Goal: Information Seeking & Learning: Learn about a topic

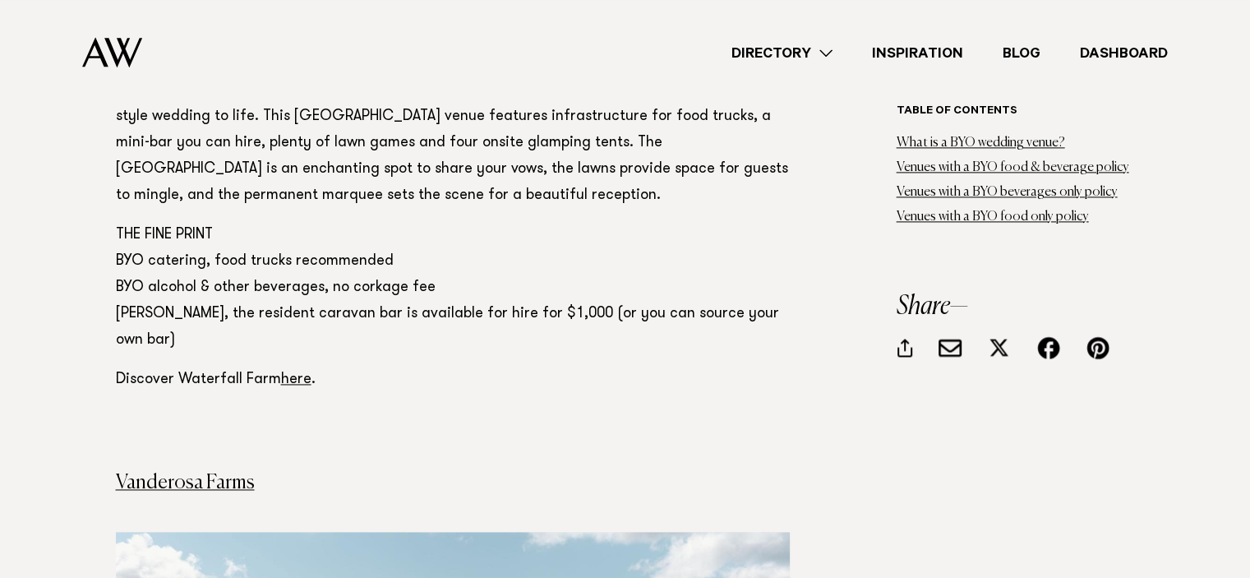
scroll to position [2294, 0]
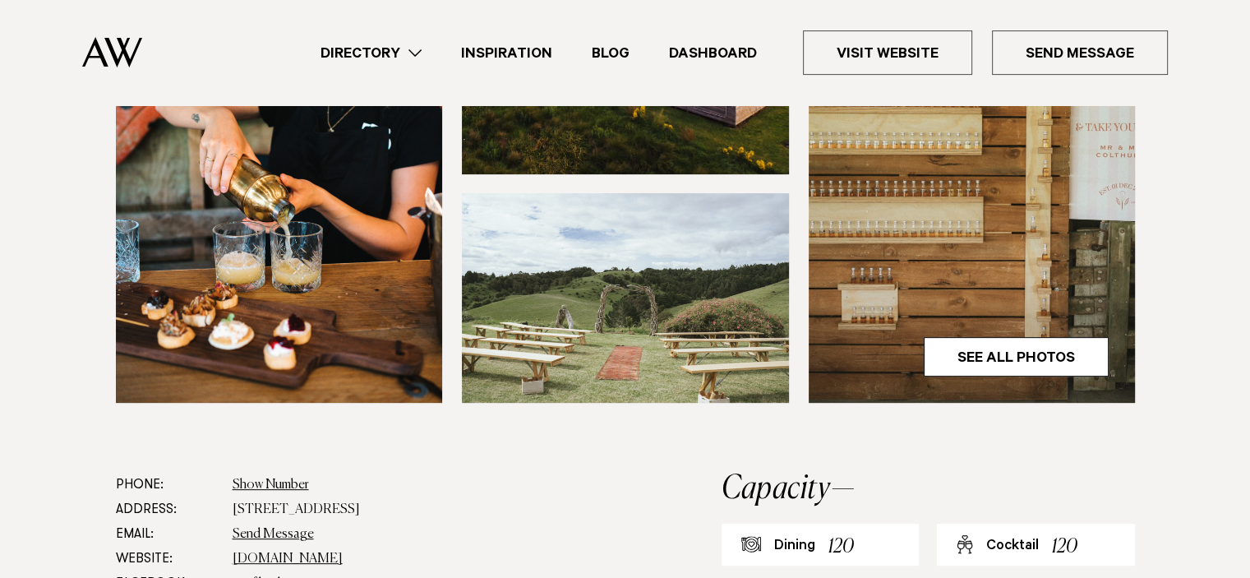
scroll to position [657, 0]
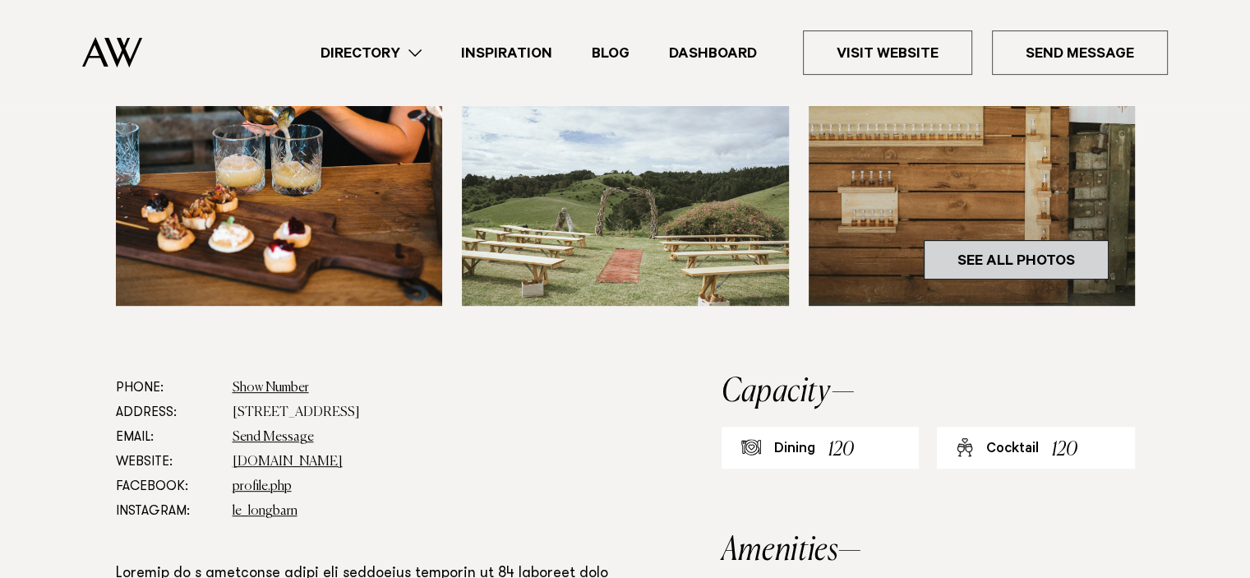
click at [972, 252] on link "See All Photos" at bounding box center [1016, 259] width 185 height 39
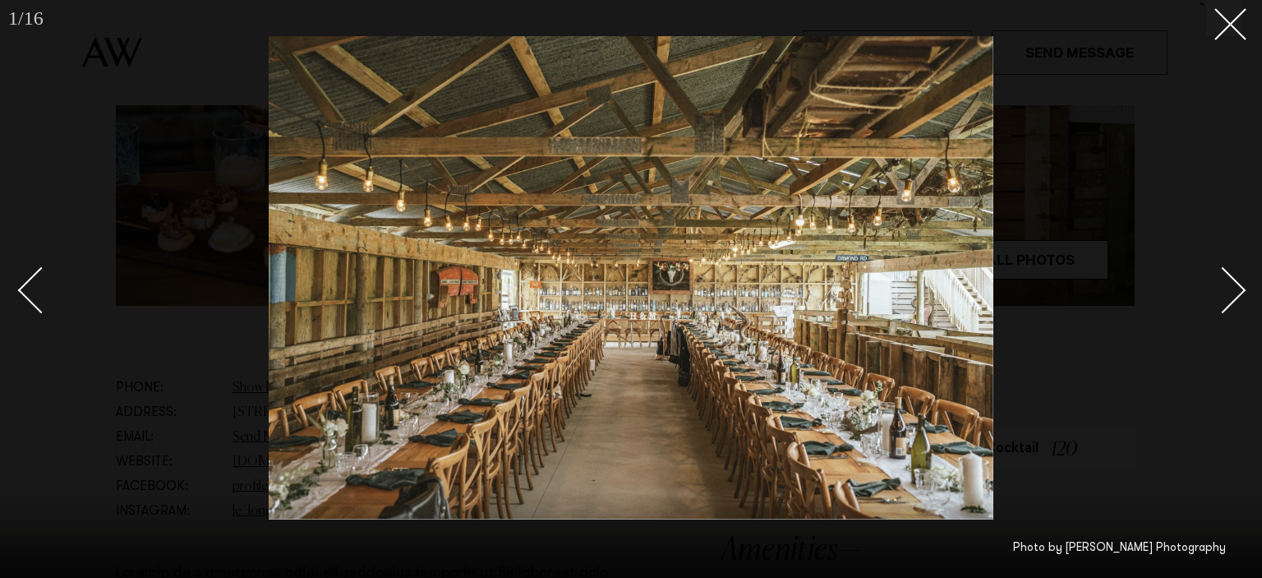
click at [1233, 283] on div "Next slide" at bounding box center [1223, 289] width 47 height 47
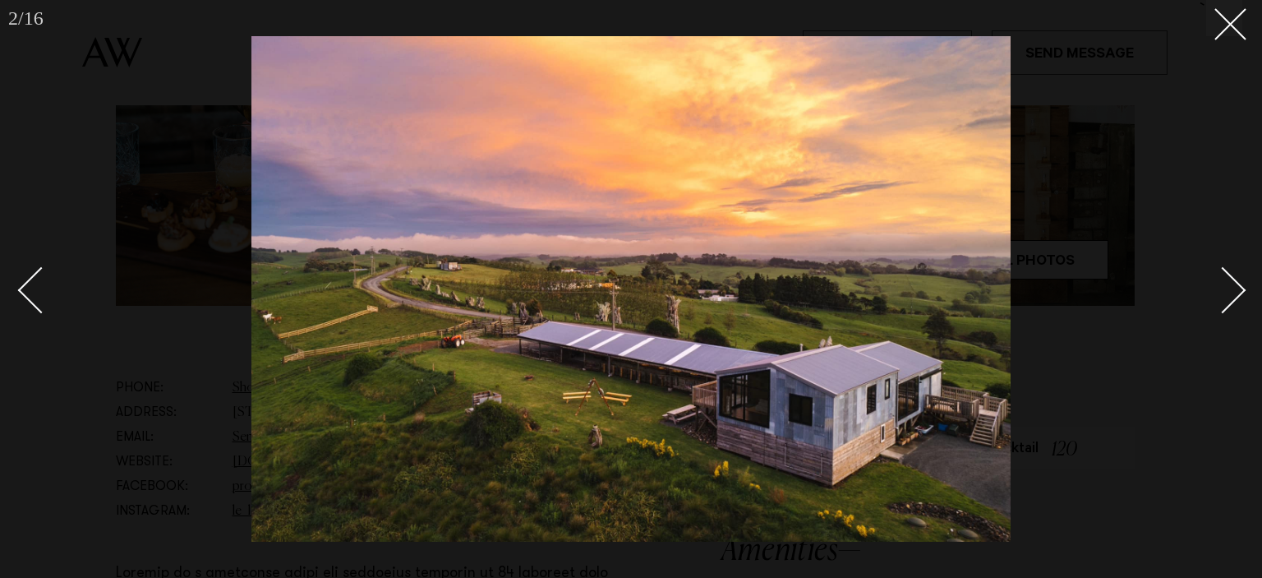
click at [1232, 285] on div "Next slide" at bounding box center [1223, 289] width 47 height 47
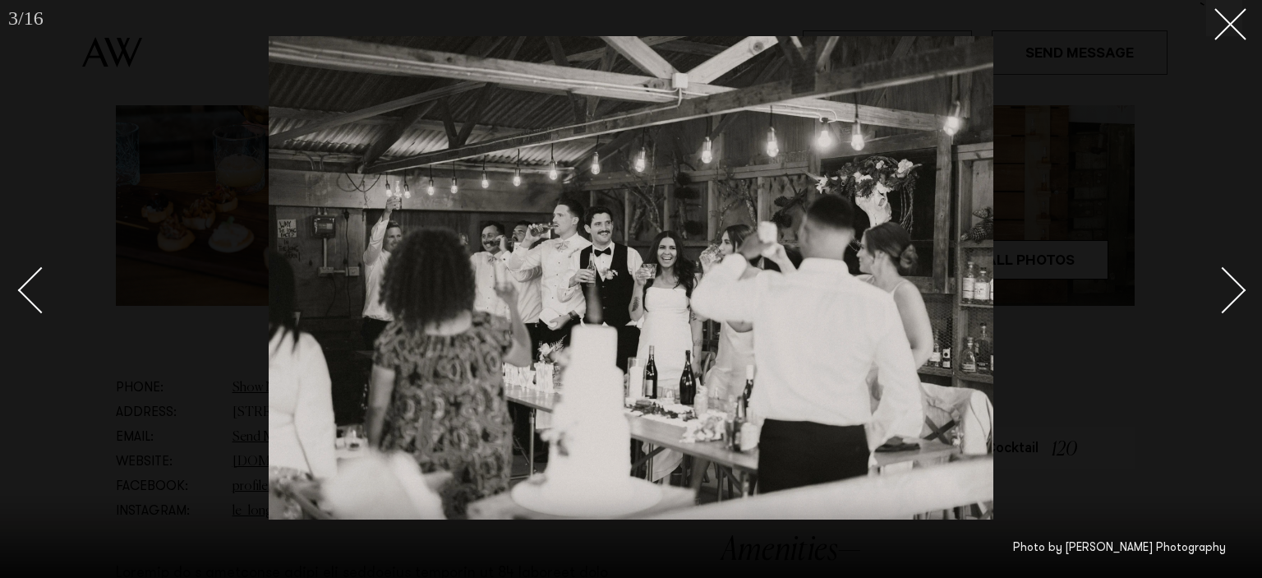
click at [1232, 285] on div "Next slide" at bounding box center [1223, 289] width 47 height 47
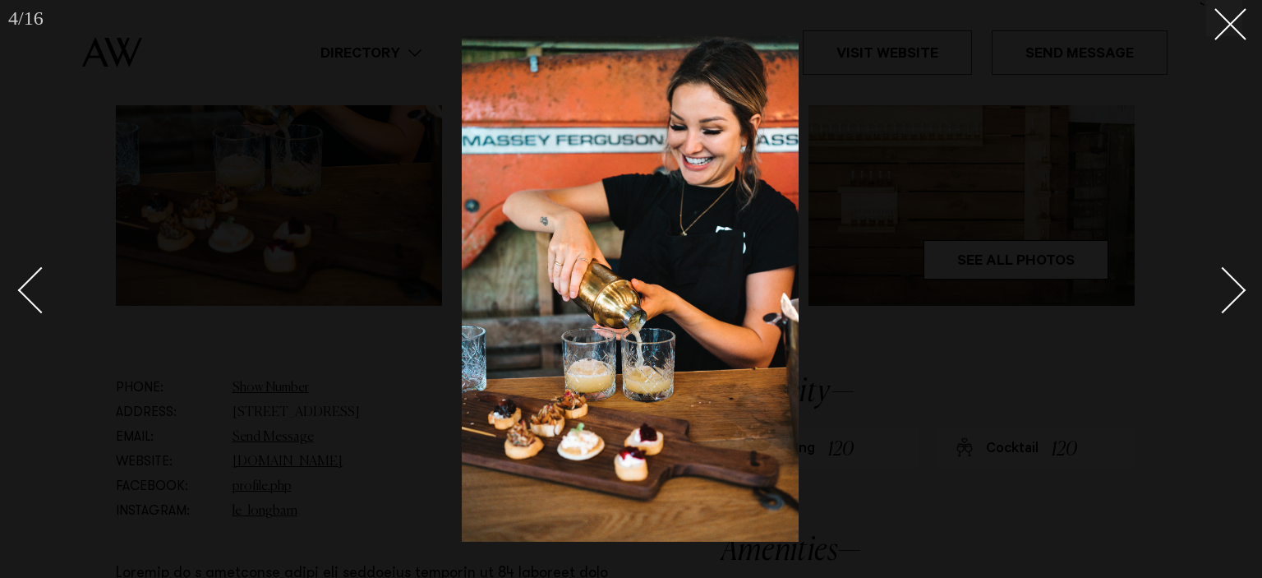
click at [1232, 285] on div "Next slide" at bounding box center [1223, 289] width 47 height 47
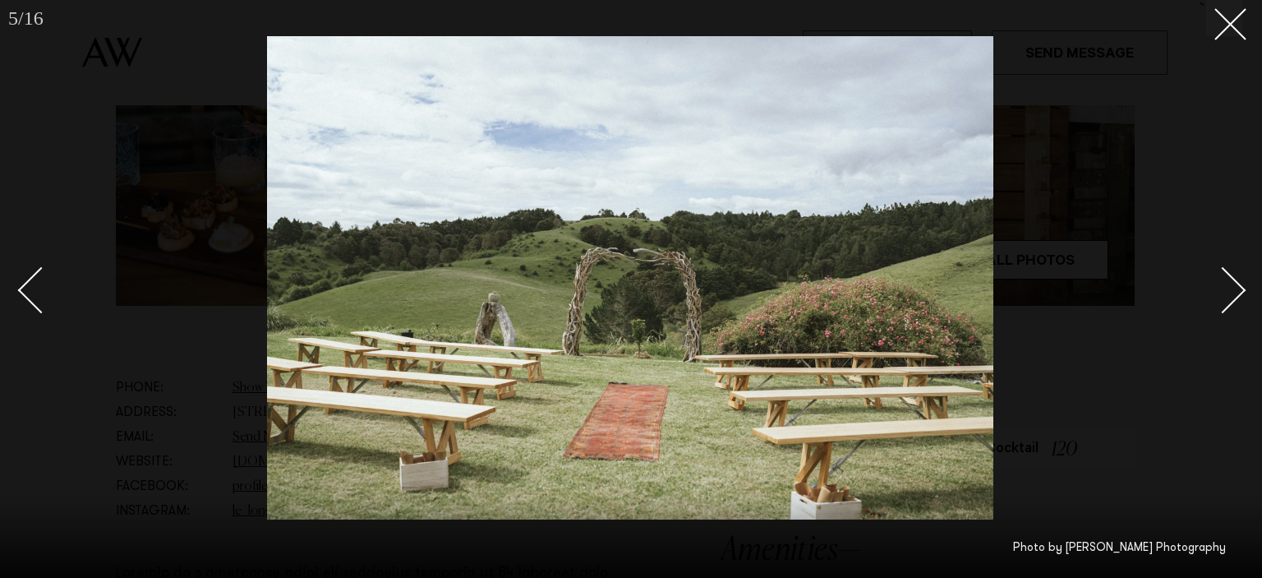
click at [1232, 285] on div "Next slide" at bounding box center [1223, 289] width 47 height 47
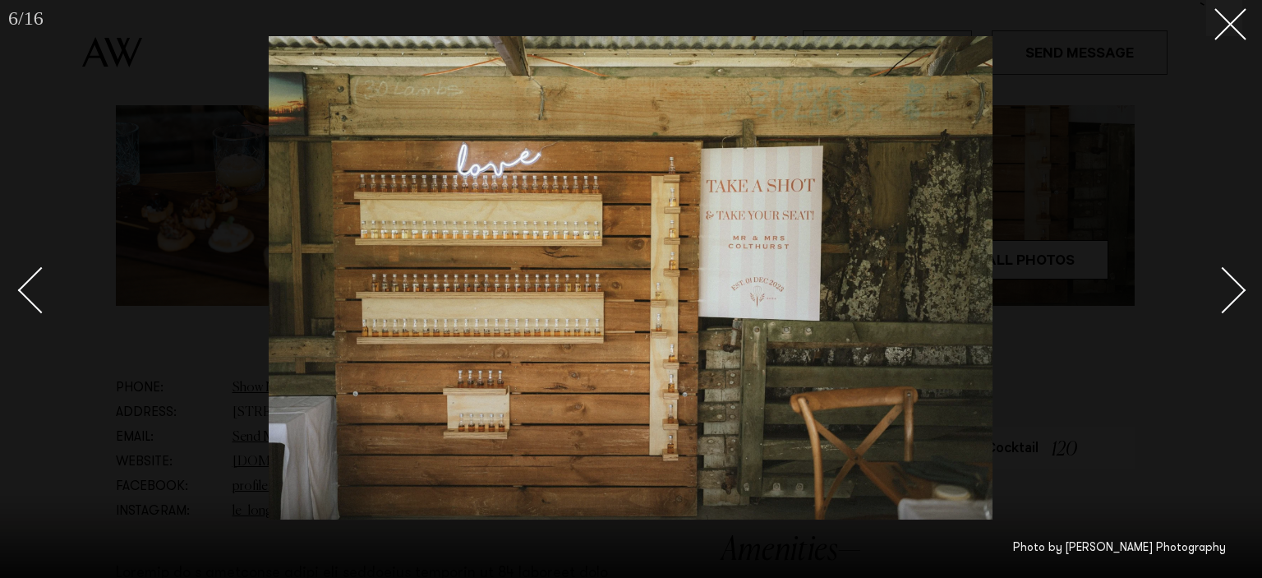
click at [1232, 285] on div "Next slide" at bounding box center [1223, 289] width 47 height 47
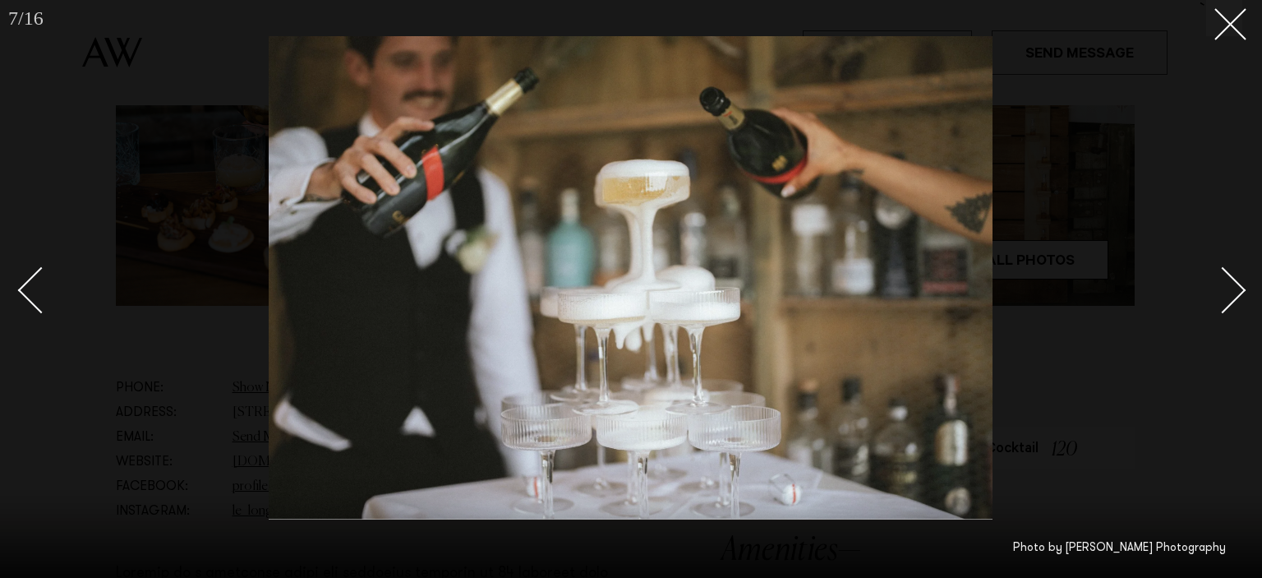
click at [1232, 285] on div "Next slide" at bounding box center [1223, 289] width 47 height 47
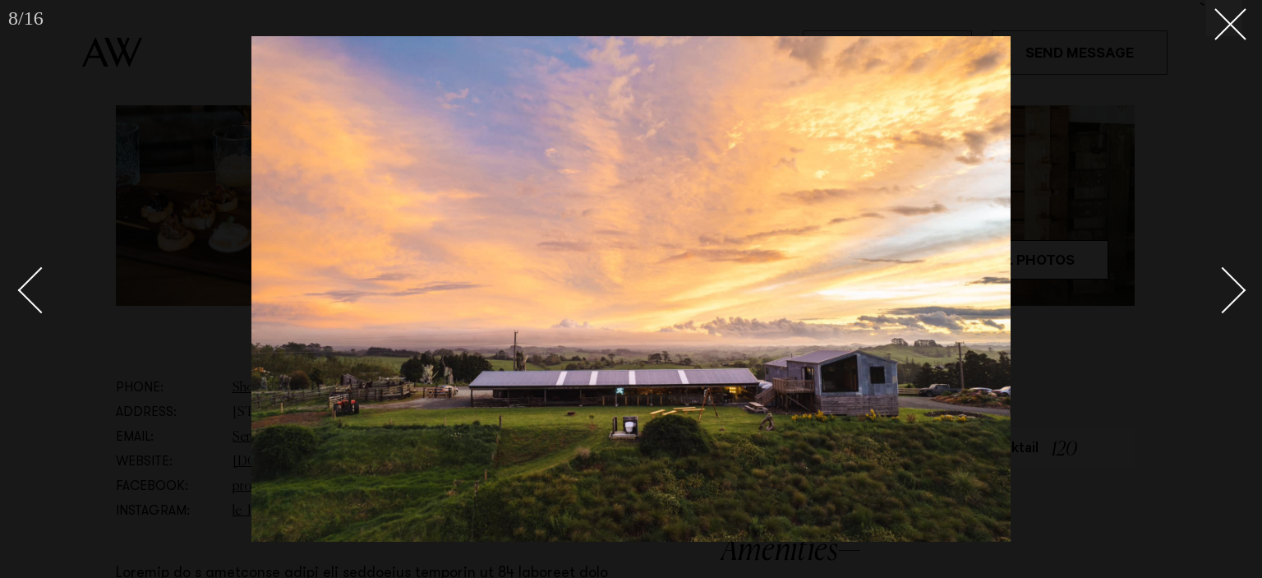
click at [1232, 285] on div "Next slide" at bounding box center [1223, 289] width 47 height 47
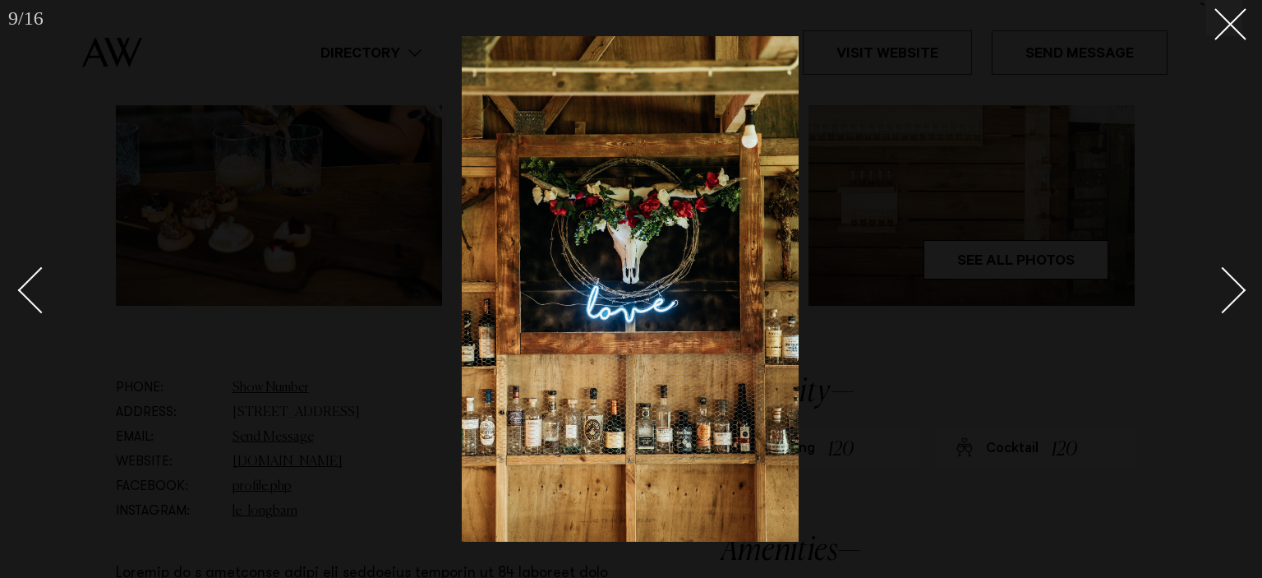
click at [1232, 285] on div "Next slide" at bounding box center [1223, 289] width 47 height 47
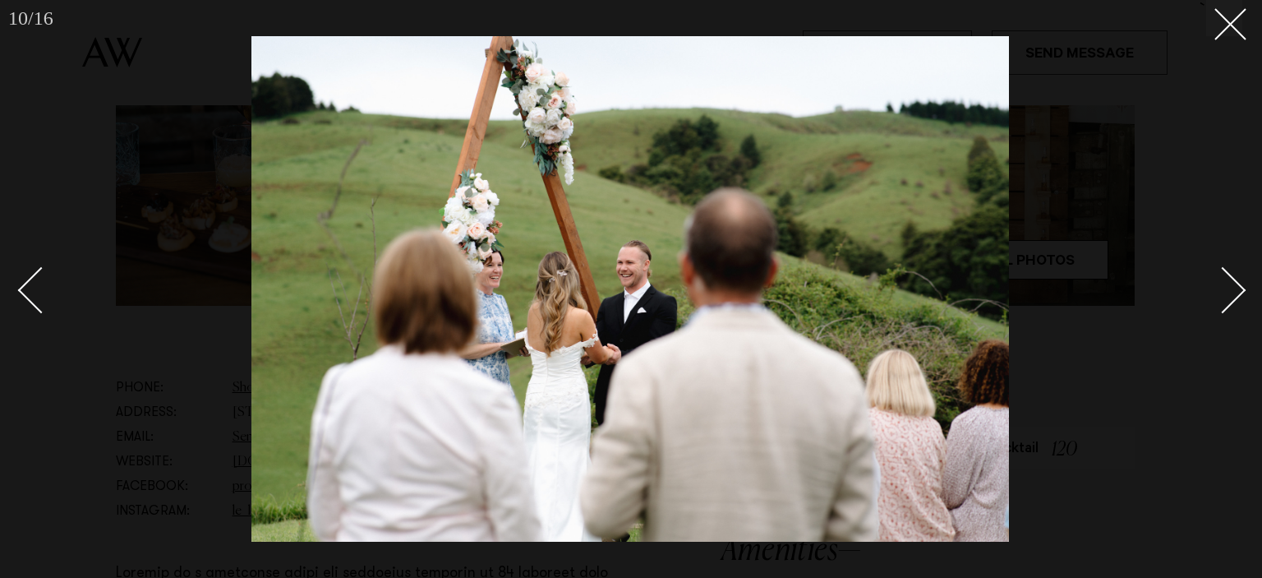
click at [1232, 285] on div "Next slide" at bounding box center [1223, 289] width 47 height 47
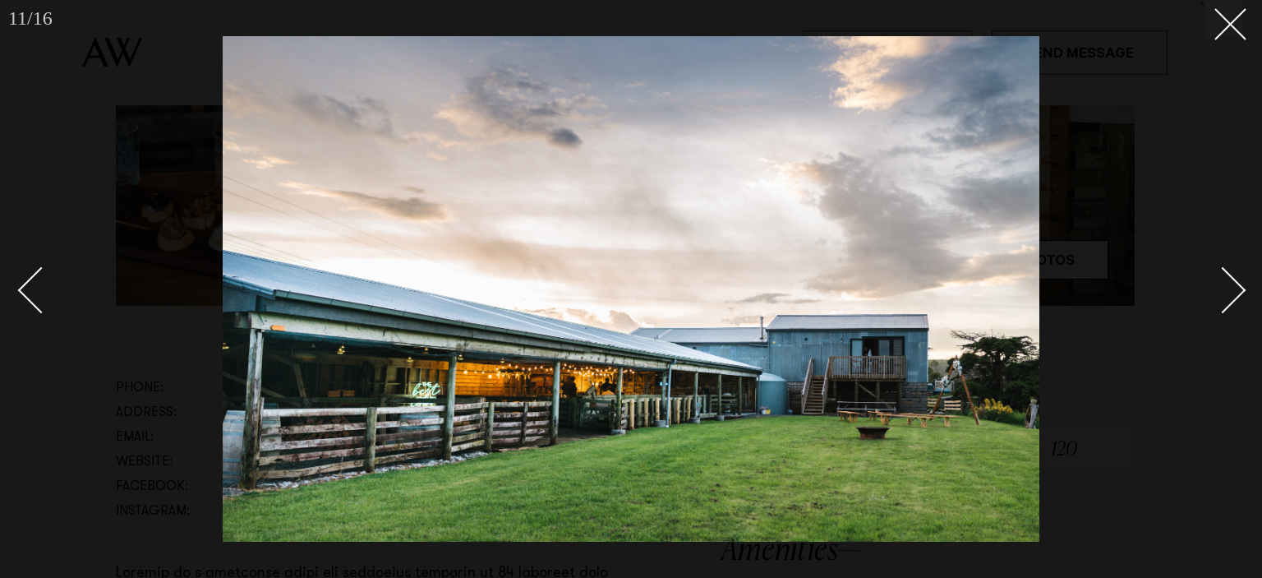
click at [1232, 285] on div "Next slide" at bounding box center [1223, 289] width 47 height 47
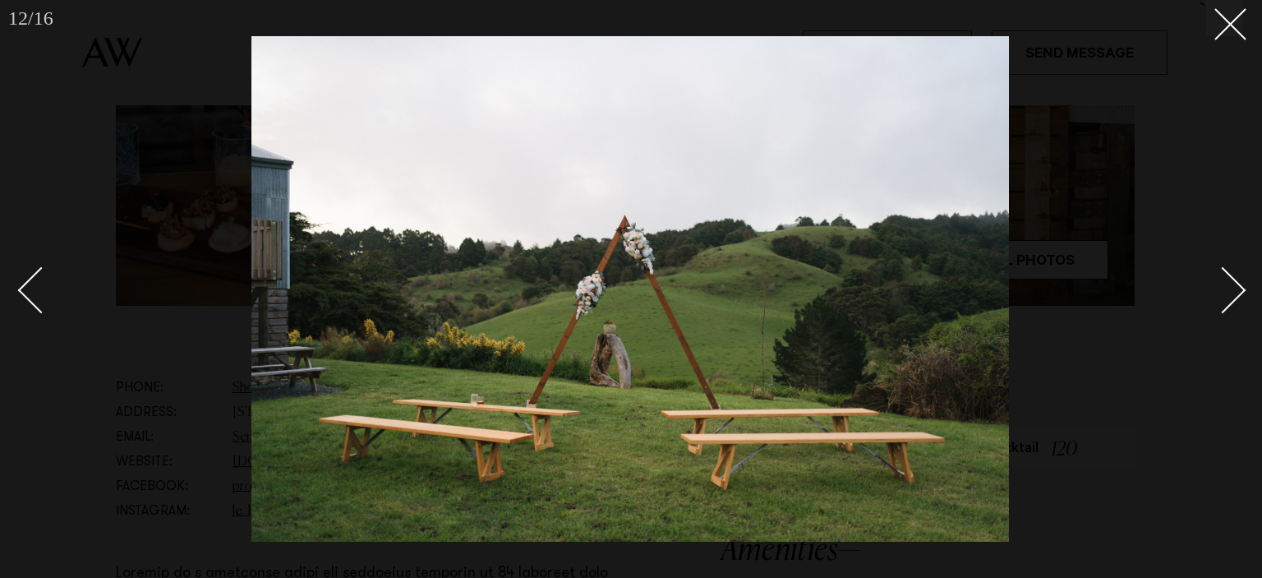
click at [1232, 285] on div "Next slide" at bounding box center [1223, 289] width 47 height 47
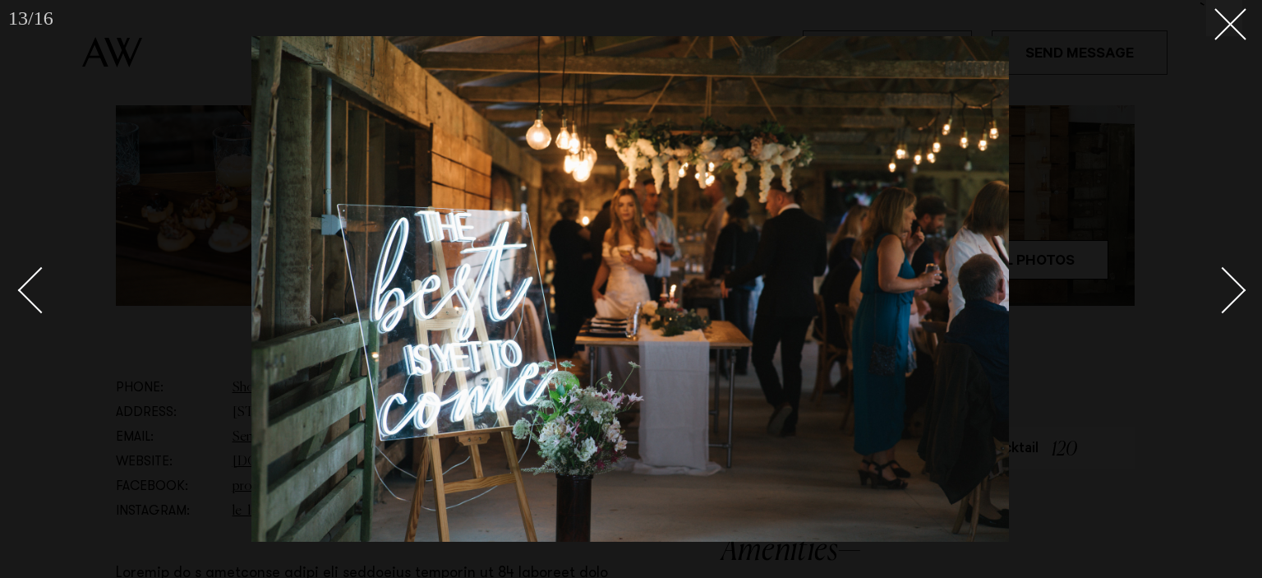
click at [1232, 285] on div "Next slide" at bounding box center [1223, 289] width 47 height 47
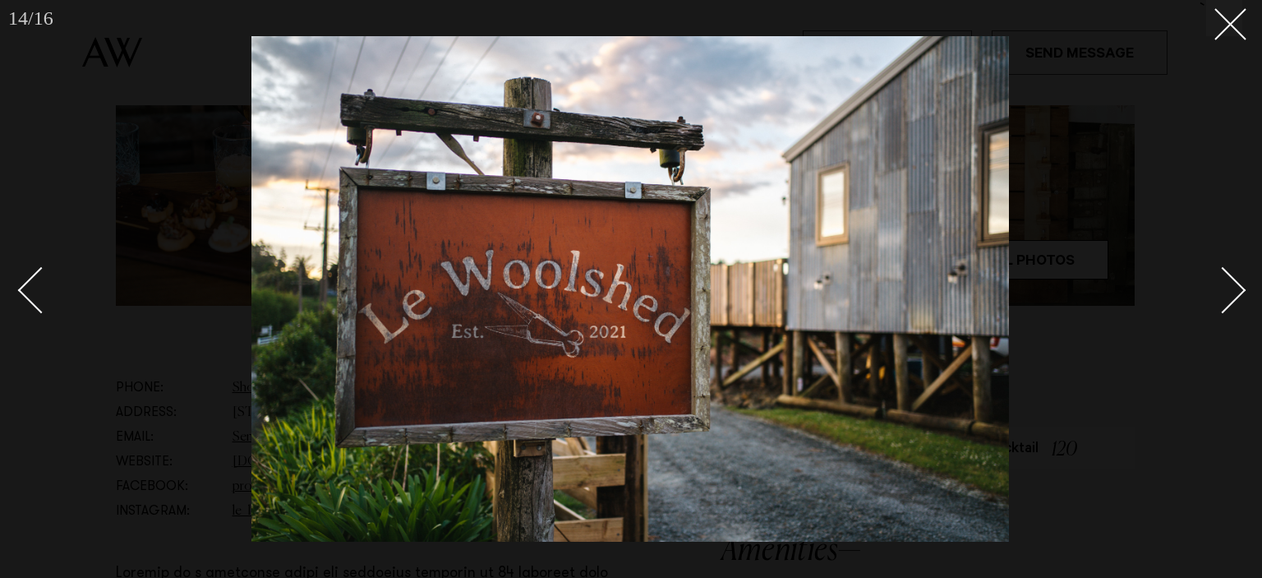
click at [1232, 285] on div "Next slide" at bounding box center [1223, 289] width 47 height 47
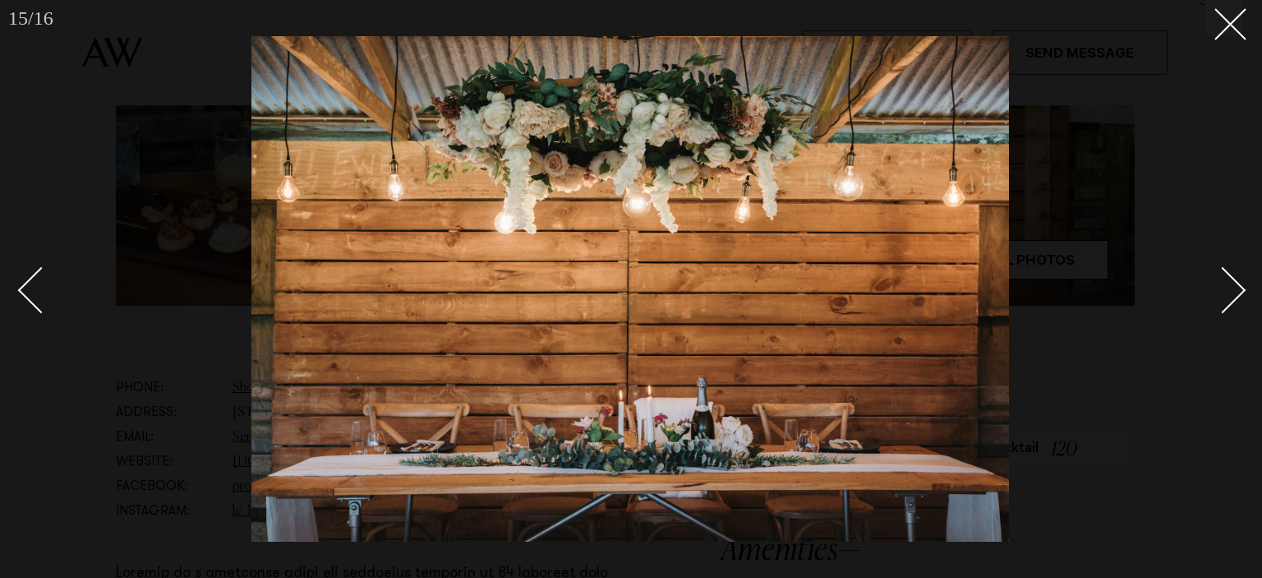
click at [1232, 285] on div "Next slide" at bounding box center [1223, 289] width 47 height 47
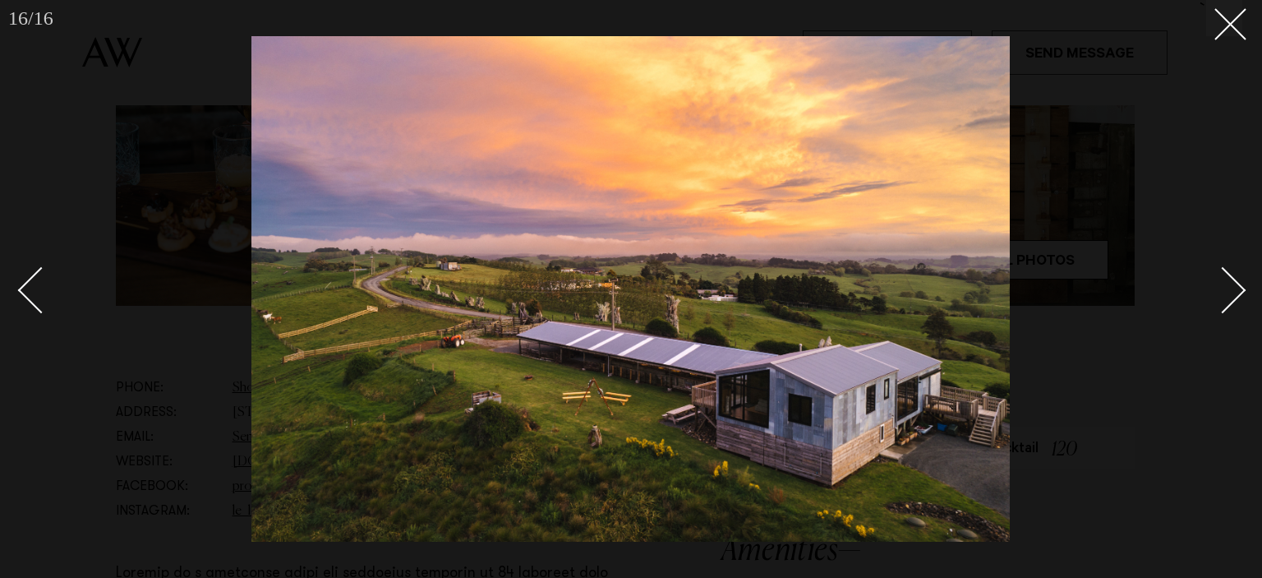
click at [1232, 285] on div "Next slide" at bounding box center [1223, 289] width 47 height 47
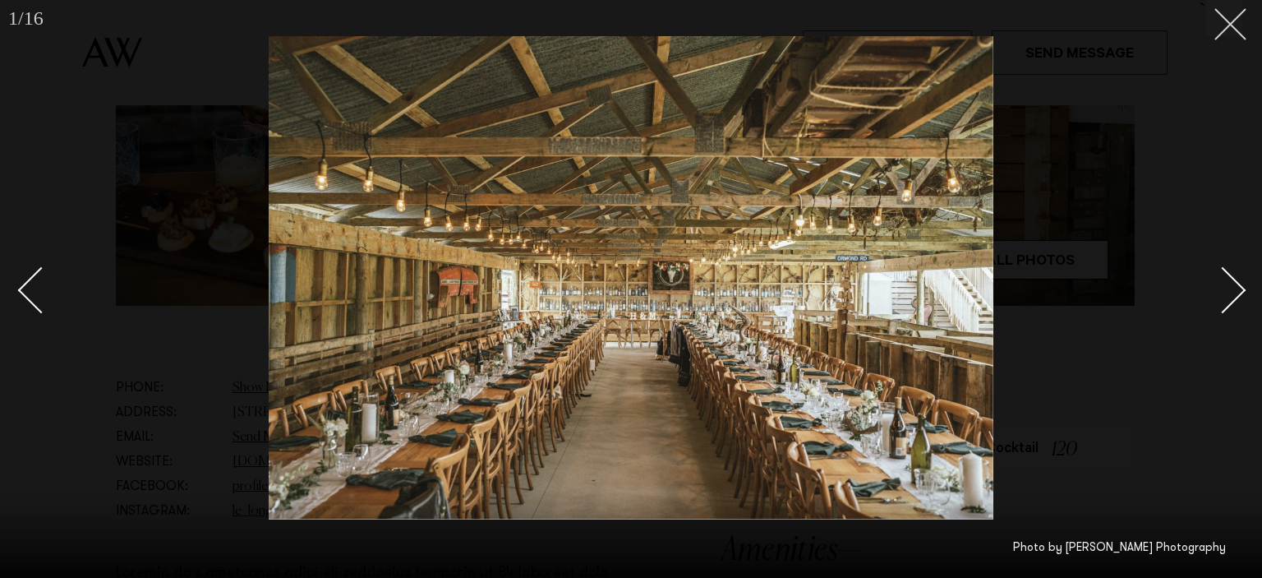
click at [1226, 19] on line at bounding box center [1230, 24] width 30 height 30
